Goal: Task Accomplishment & Management: Use online tool/utility

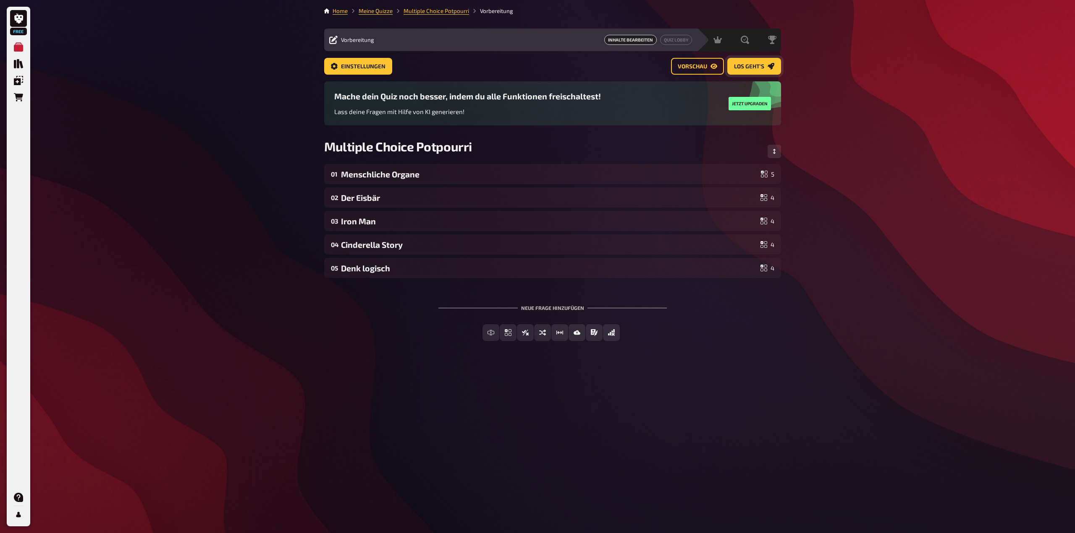
click at [763, 69] on span "Los geht's" at bounding box center [749, 67] width 30 height 6
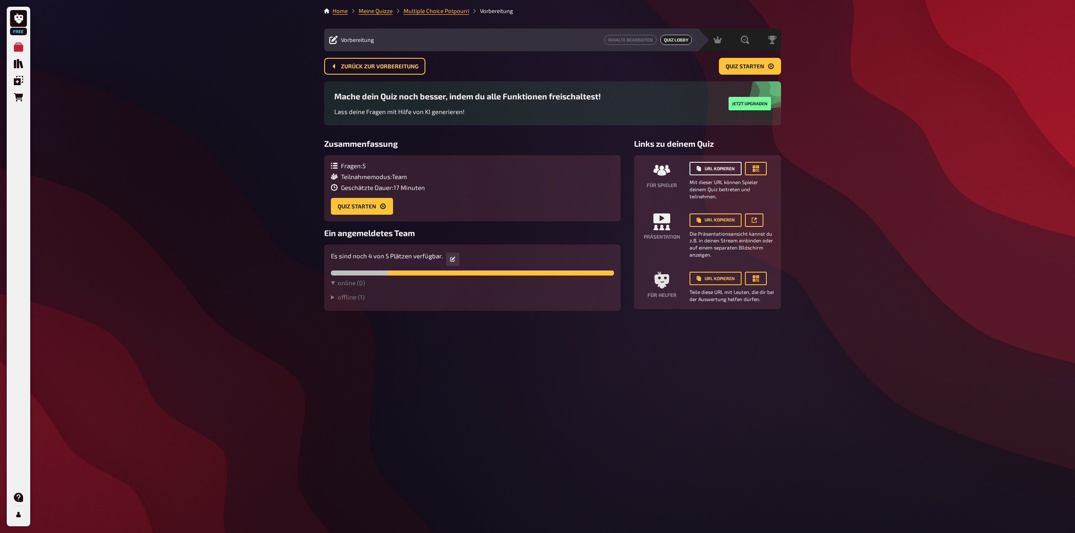
click at [714, 169] on button "URL kopieren" at bounding box center [715, 168] width 52 height 13
drag, startPoint x: 759, startPoint y: 167, endPoint x: 763, endPoint y: 169, distance: 4.3
click at [763, 168] on button "button" at bounding box center [756, 168] width 22 height 13
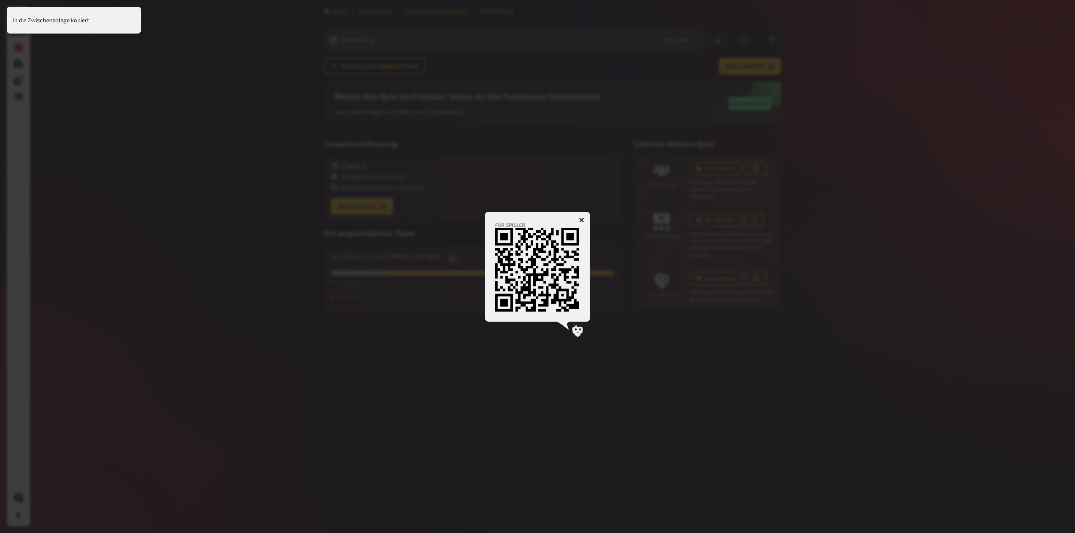
click at [580, 221] on icon "button" at bounding box center [582, 220] width 8 height 8
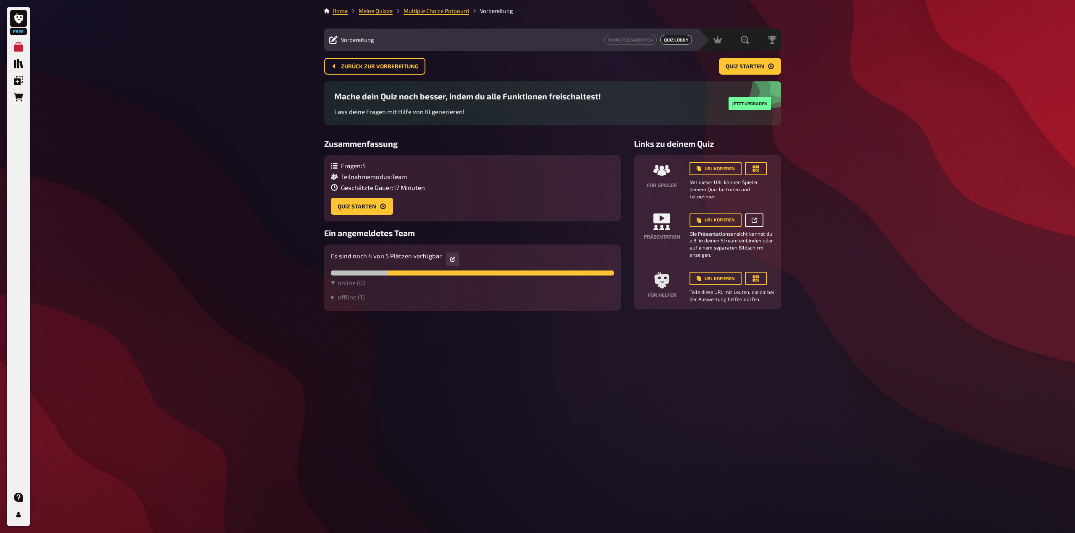
click at [752, 221] on icon "button" at bounding box center [753, 220] width 5 height 5
click at [718, 217] on button "URL kopieren" at bounding box center [715, 220] width 52 height 13
click at [342, 297] on summary "offline ( 1 )" at bounding box center [472, 297] width 283 height 8
click at [371, 311] on icon "button" at bounding box center [370, 311] width 5 height 5
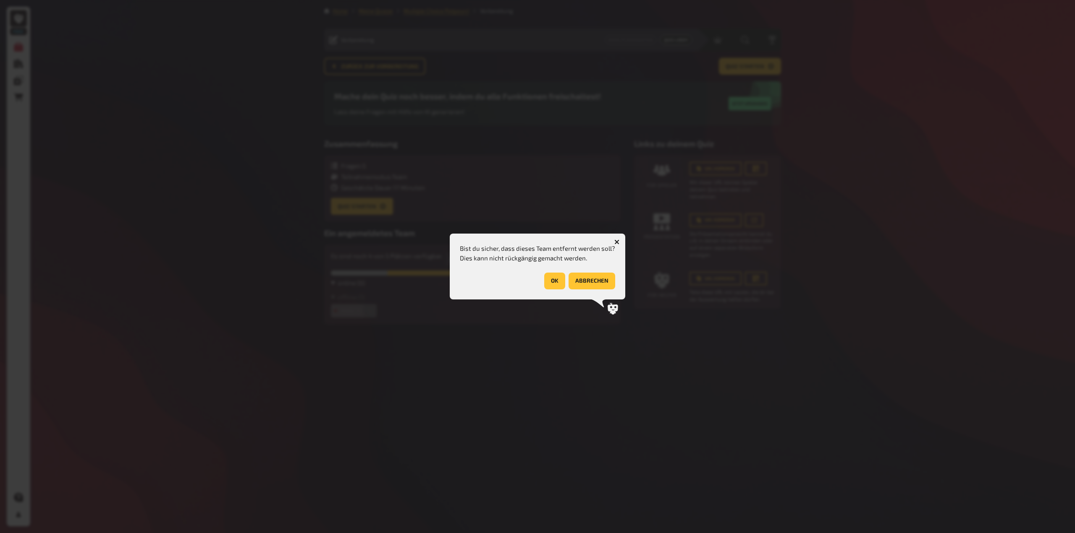
click at [559, 280] on button "OK" at bounding box center [554, 281] width 21 height 17
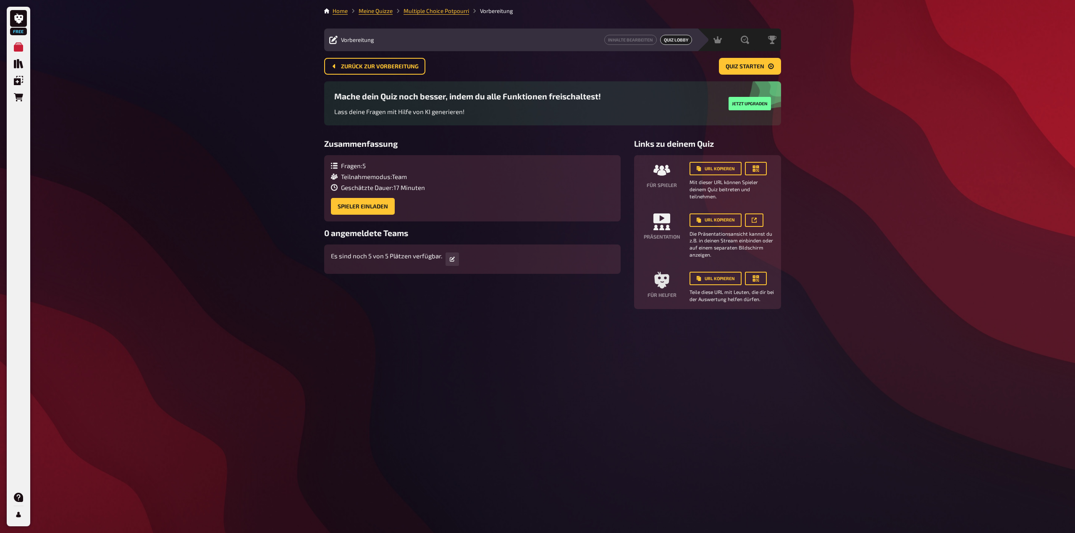
click at [570, 329] on div "Home Meine Quizze Multiple Choice Potpourri Vorbereitung Vorbereitung Inhalte B…" at bounding box center [552, 266] width 470 height 533
click at [369, 211] on button "Spieler einladen" at bounding box center [363, 206] width 64 height 17
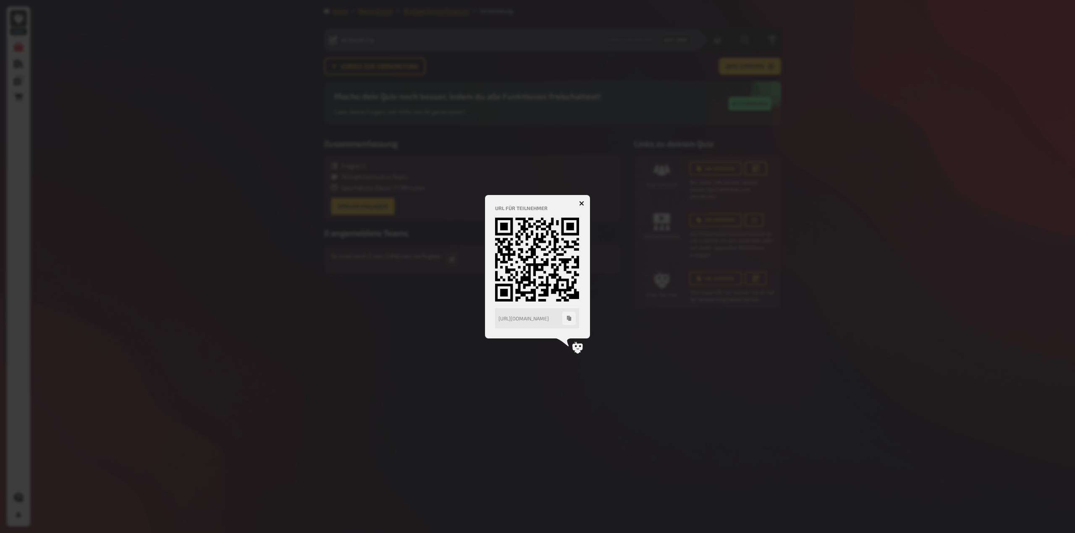
click at [583, 204] on icon "button" at bounding box center [581, 203] width 5 height 5
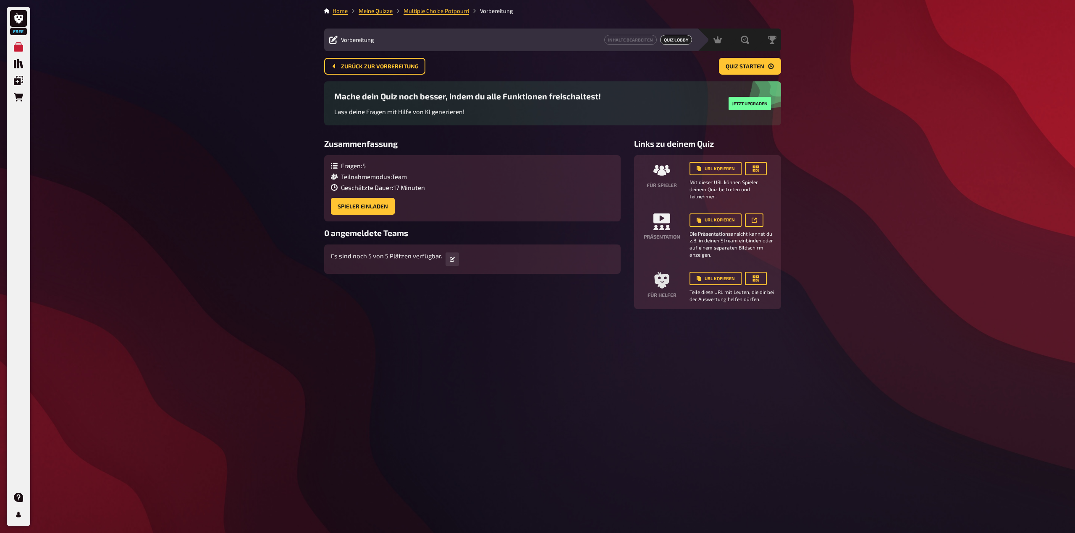
click at [463, 401] on div "Home Meine Quizze Multiple Choice Potpourri Vorbereitung Vorbereitung Inhalte B…" at bounding box center [552, 266] width 470 height 533
click at [387, 65] on span "Zurück zur Vorbereitung" at bounding box center [380, 67] width 78 height 6
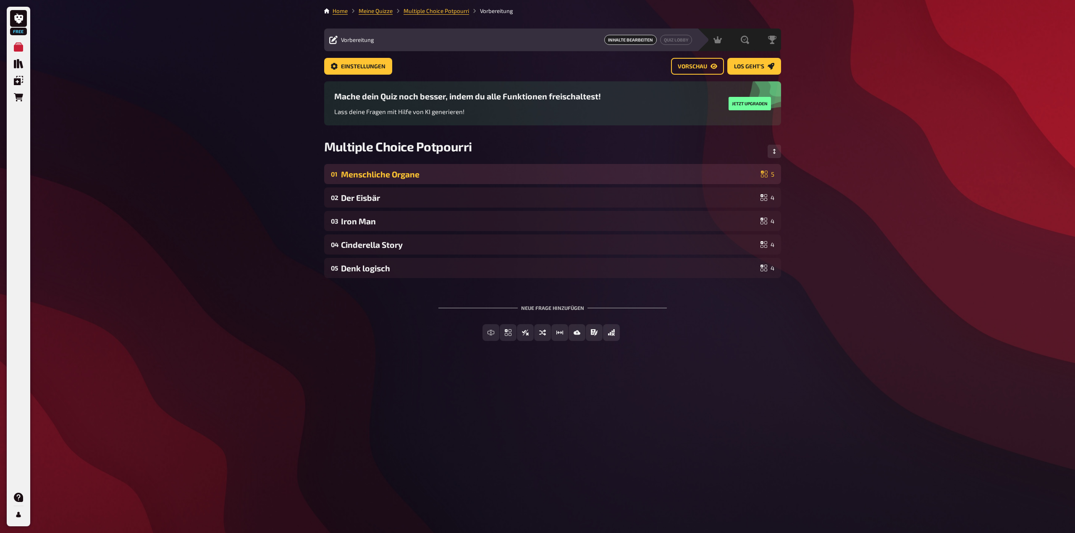
click at [732, 174] on div "Menschliche Organe" at bounding box center [549, 175] width 416 height 10
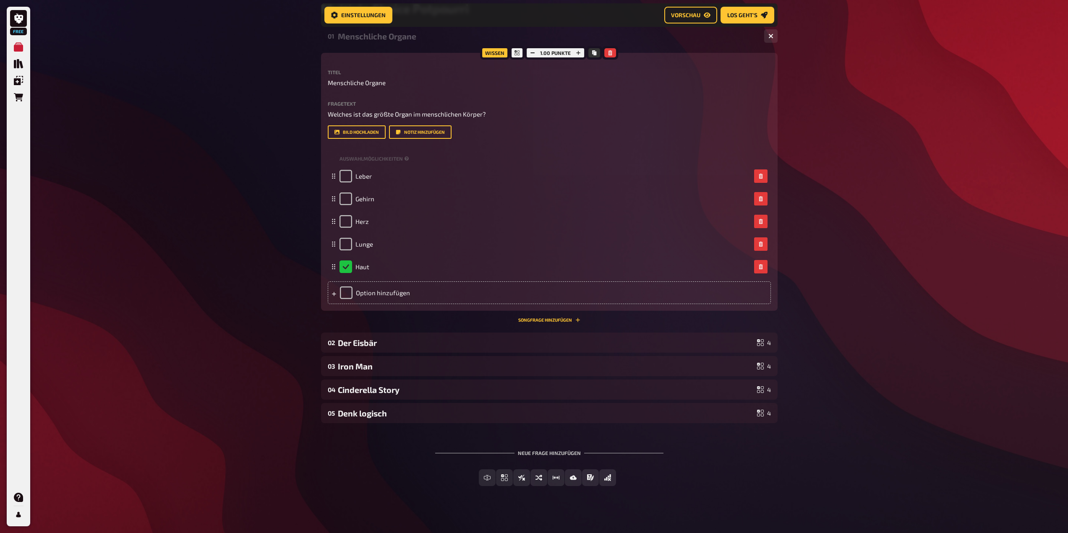
scroll to position [152, 0]
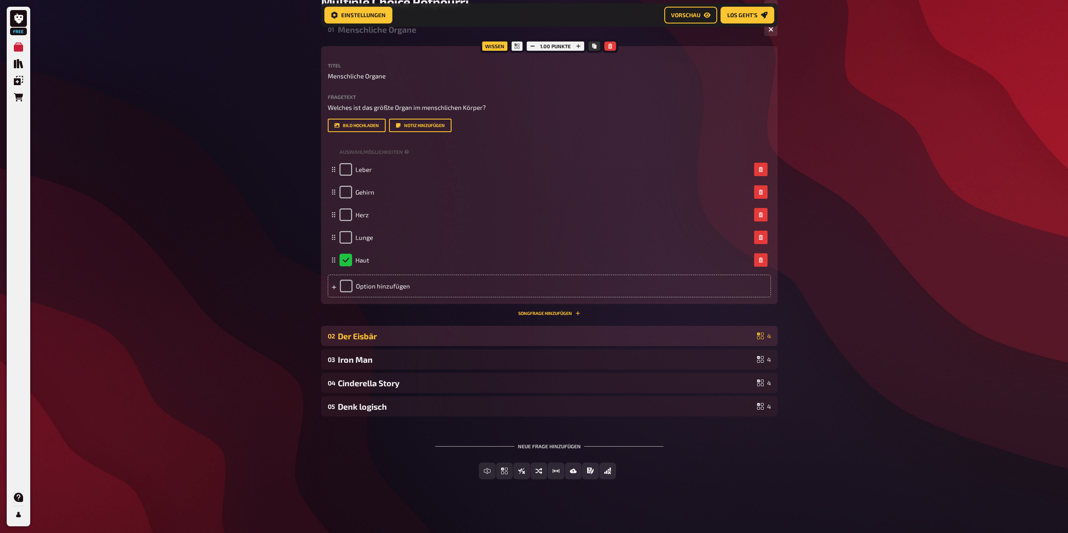
click at [642, 346] on div "02 Der Eisbär 4" at bounding box center [549, 336] width 457 height 20
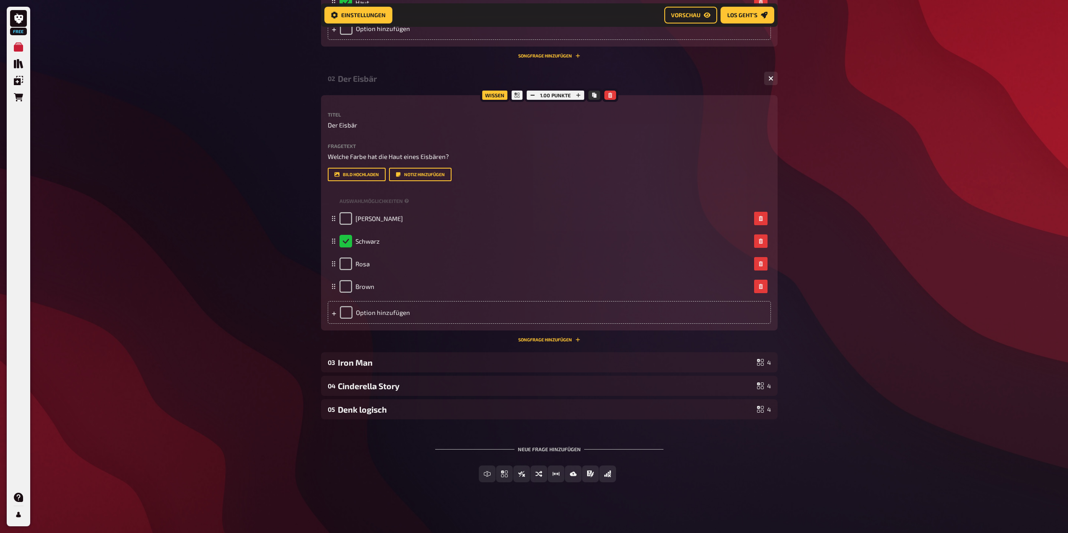
scroll to position [412, 0]
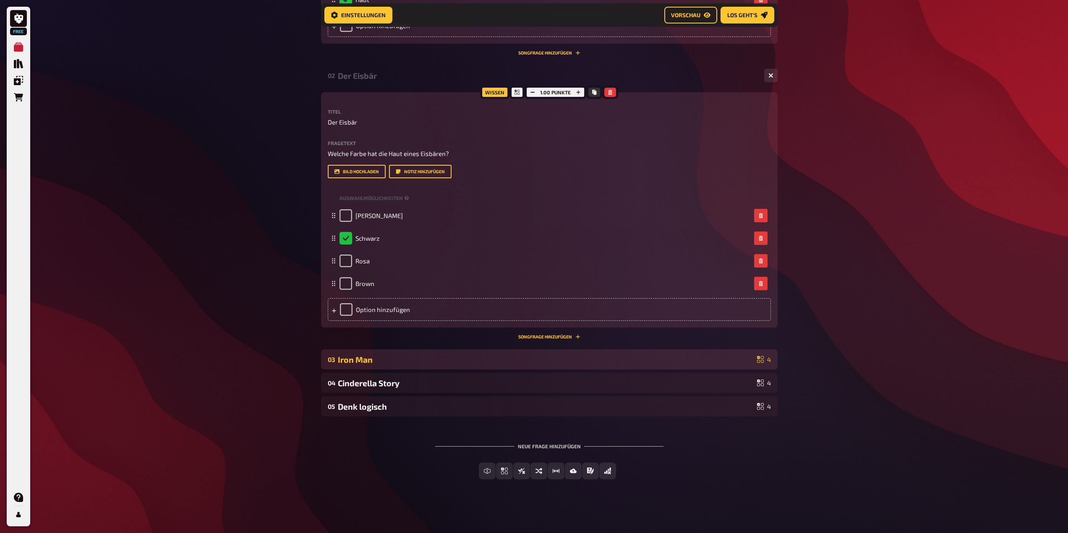
click at [662, 358] on div "Iron Man" at bounding box center [546, 360] width 416 height 10
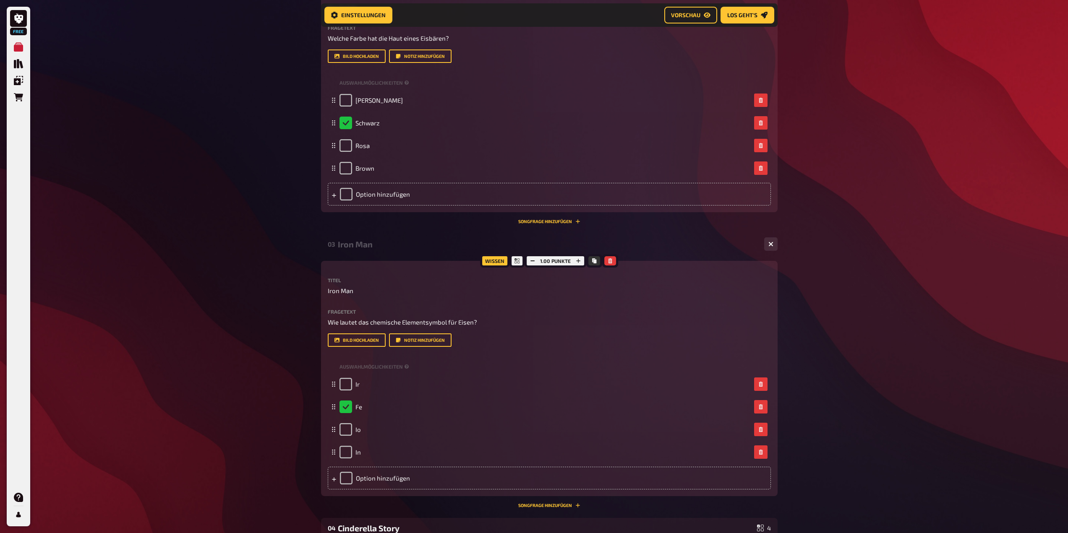
scroll to position [664, 0]
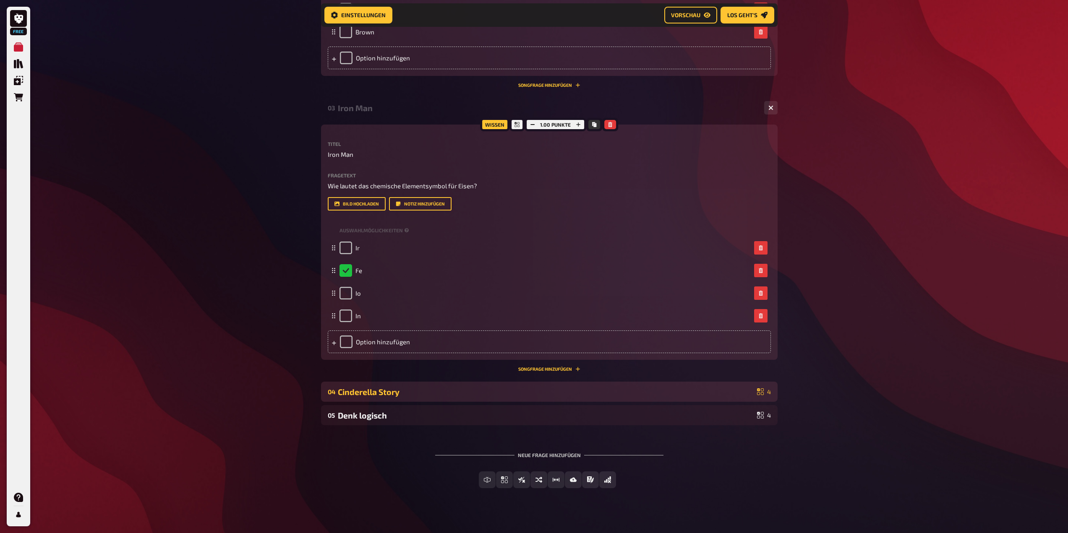
click at [637, 402] on div "04 Cinderella Story 4" at bounding box center [549, 392] width 457 height 20
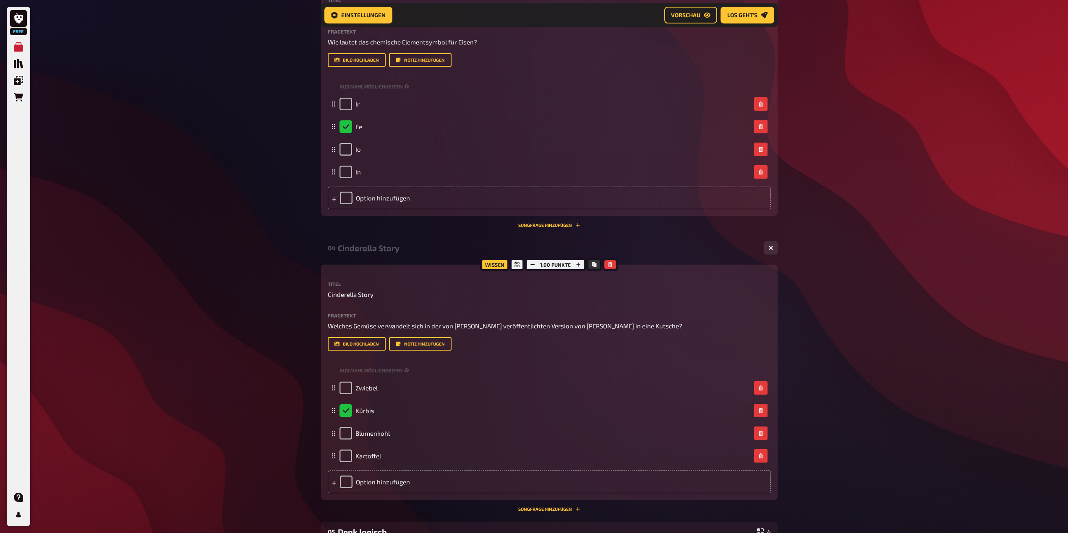
scroll to position [933, 0]
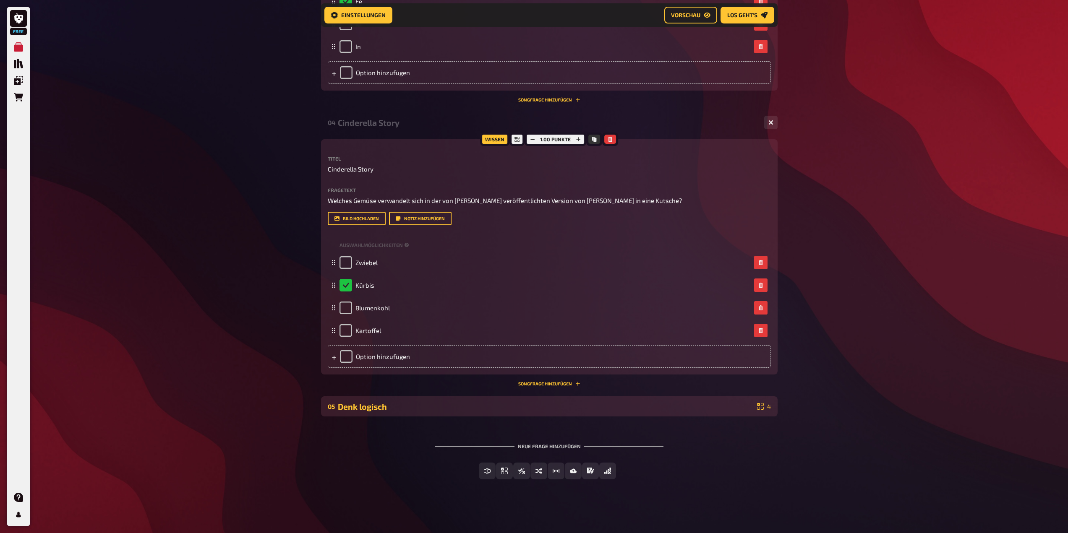
click at [588, 407] on div "Denk logisch" at bounding box center [546, 407] width 416 height 10
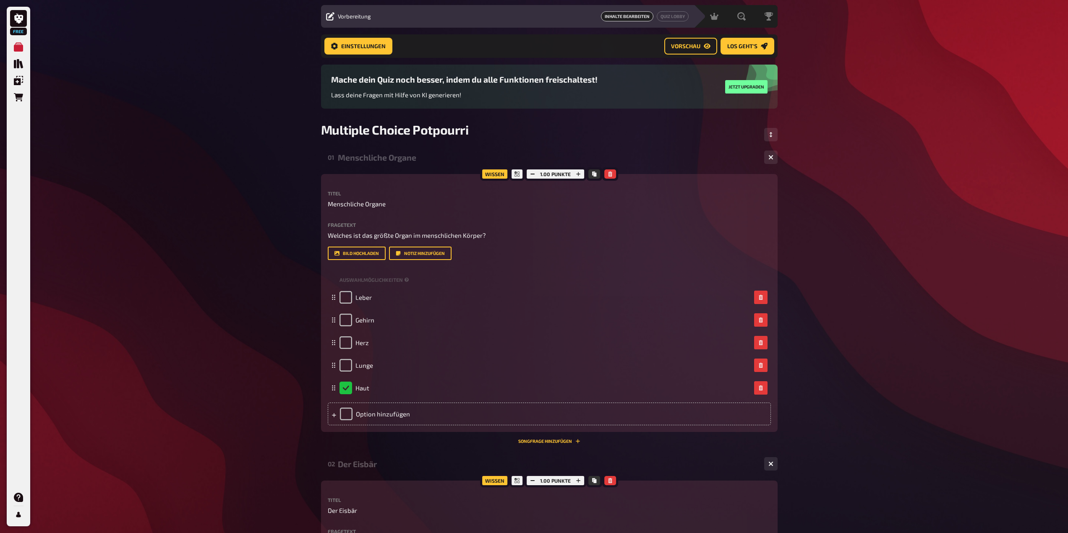
scroll to position [0, 0]
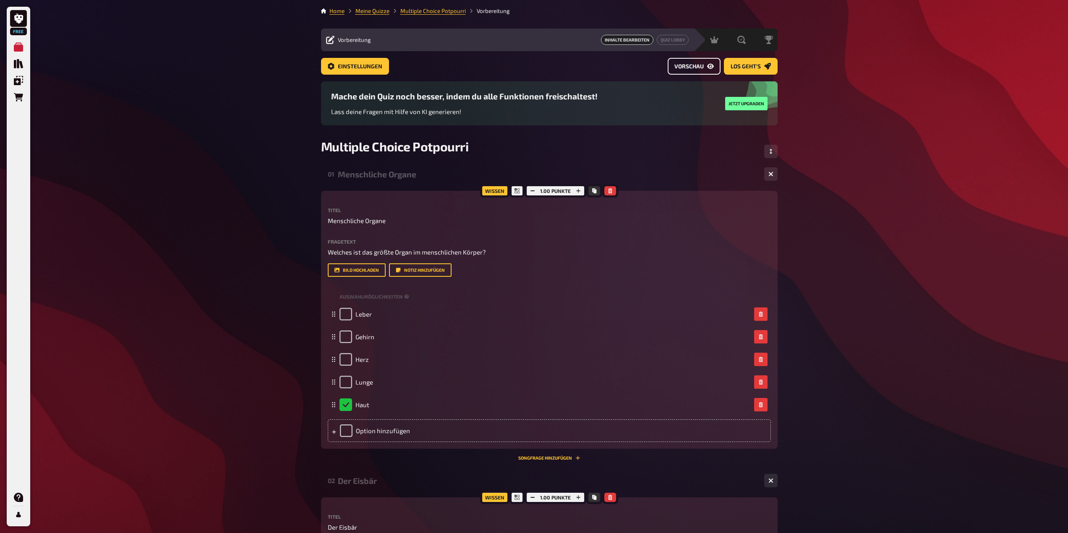
click at [704, 71] on button "Vorschau" at bounding box center [694, 66] width 53 height 17
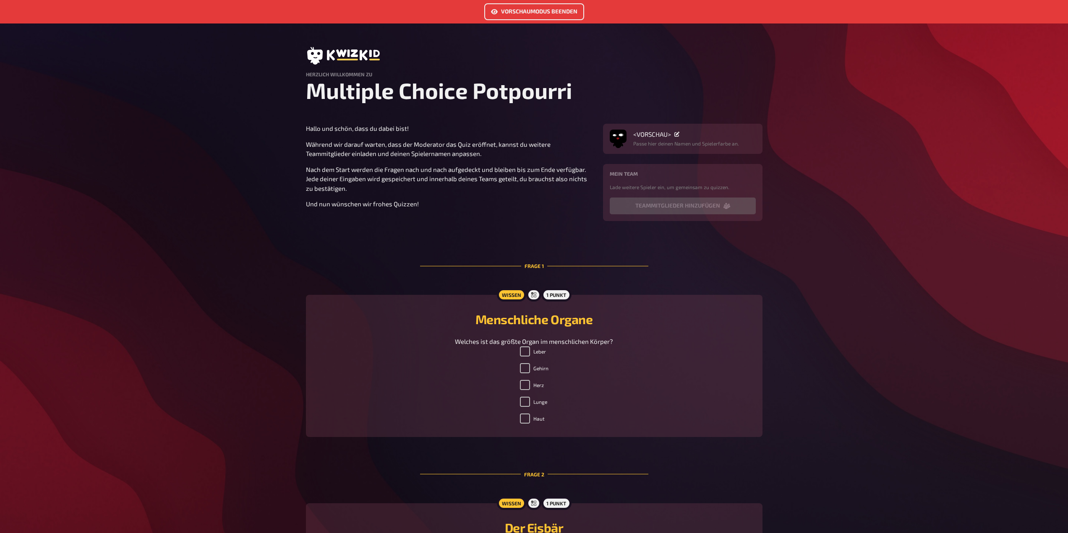
click at [572, 15] on button "Vorschaumodus beenden" at bounding box center [534, 11] width 100 height 17
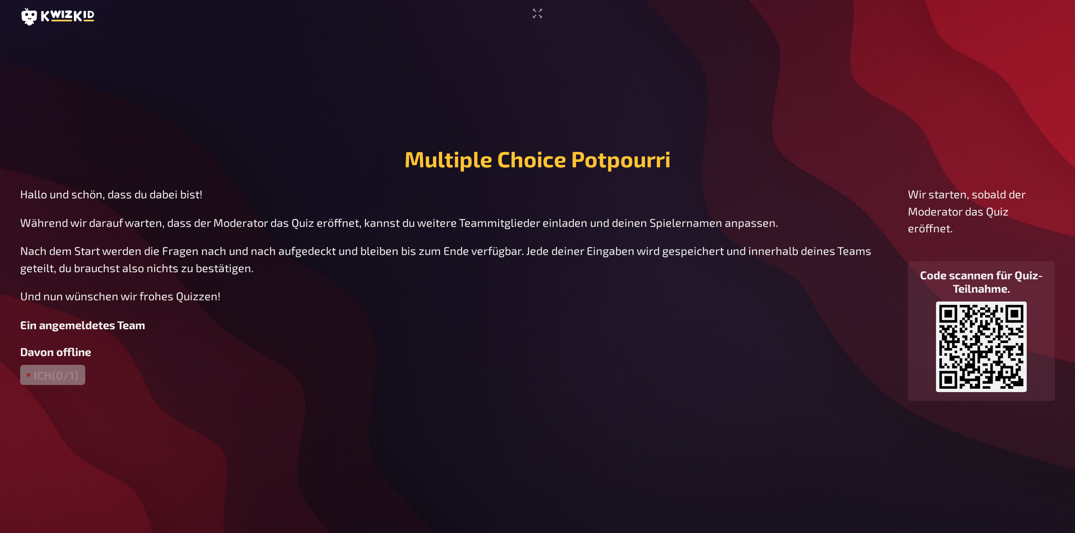
click at [68, 373] on div "Ich (0/1)" at bounding box center [52, 375] width 65 height 20
drag, startPoint x: 78, startPoint y: 370, endPoint x: 45, endPoint y: 374, distance: 33.0
click at [45, 374] on div "Ich (0/1)" at bounding box center [52, 375] width 65 height 20
